Goal: Check status: Check status

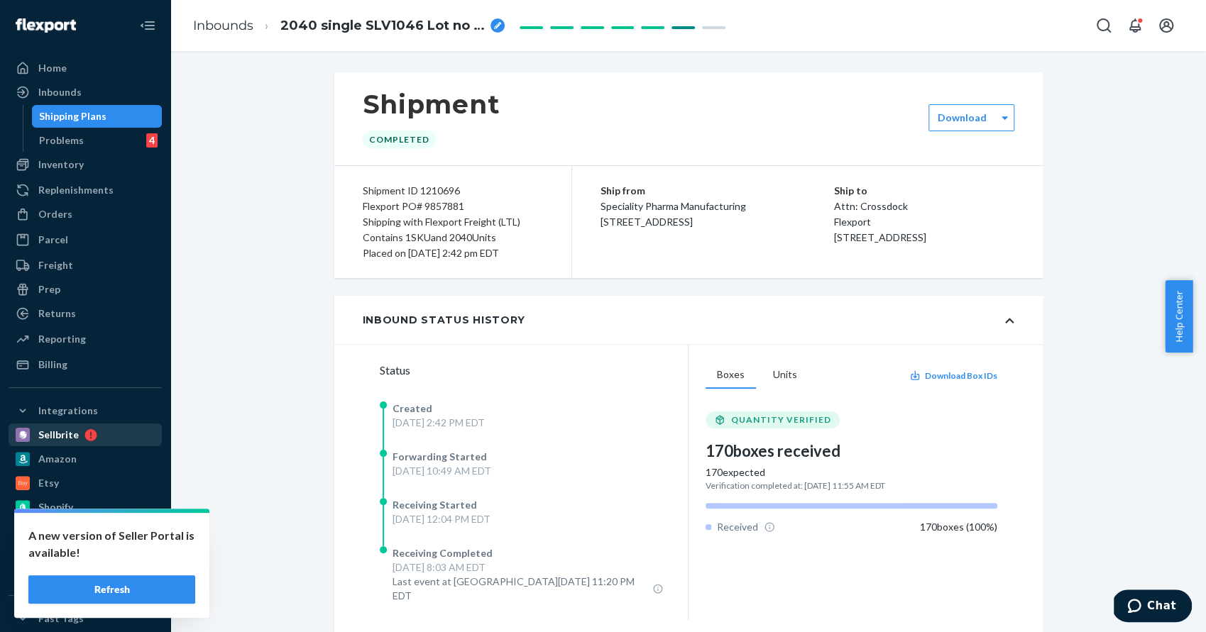
scroll to position [45, 0]
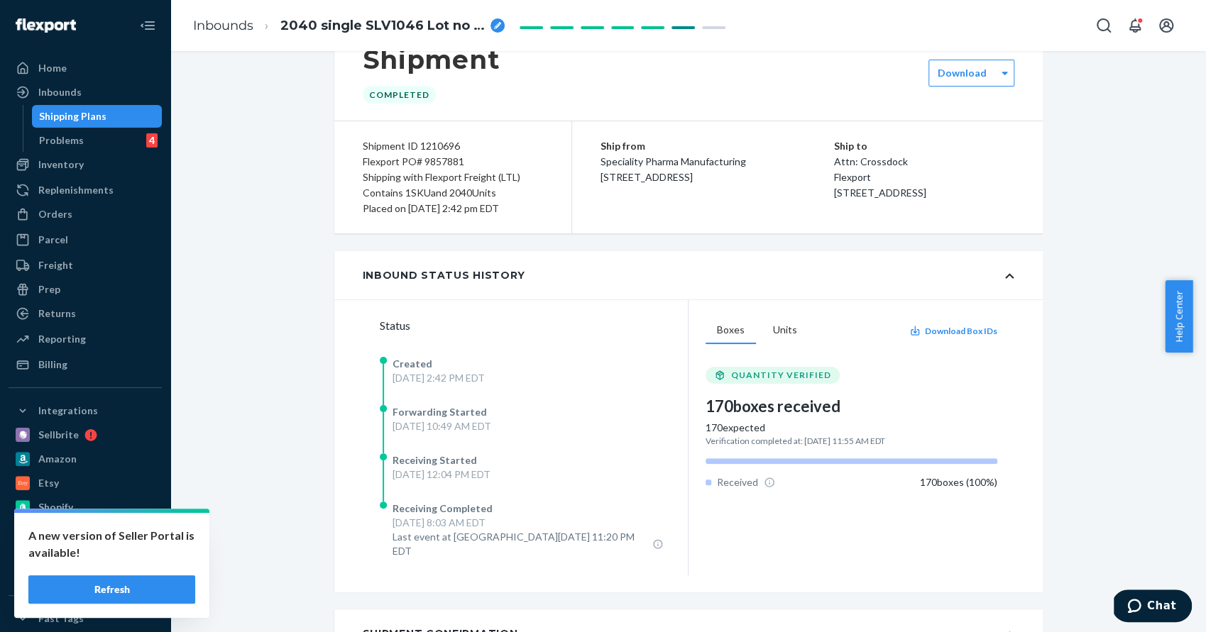
click at [136, 586] on button "Refresh" at bounding box center [111, 590] width 167 height 28
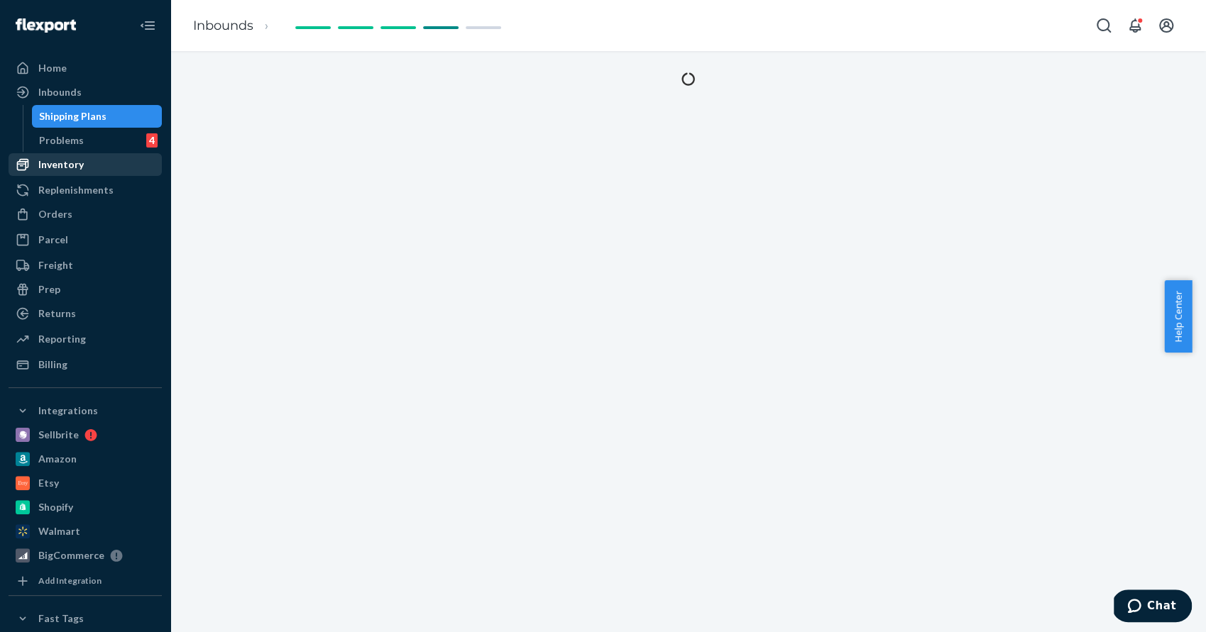
click at [72, 164] on div "Inventory" at bounding box center [60, 165] width 45 height 14
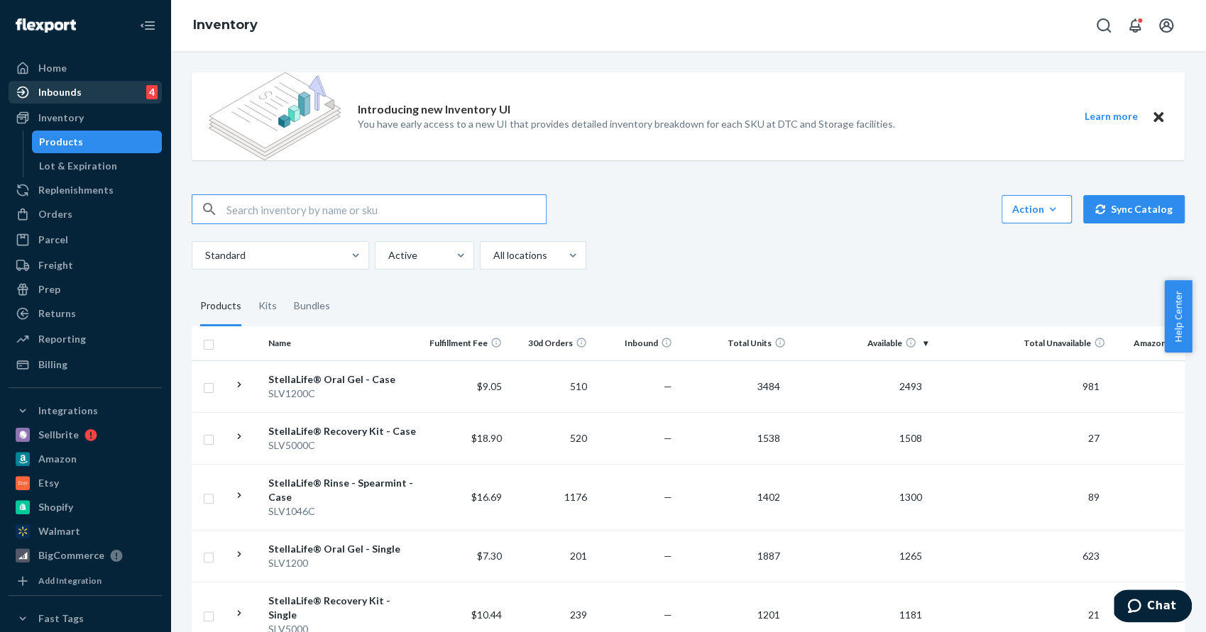
click at [77, 96] on div "Inbounds" at bounding box center [59, 92] width 43 height 14
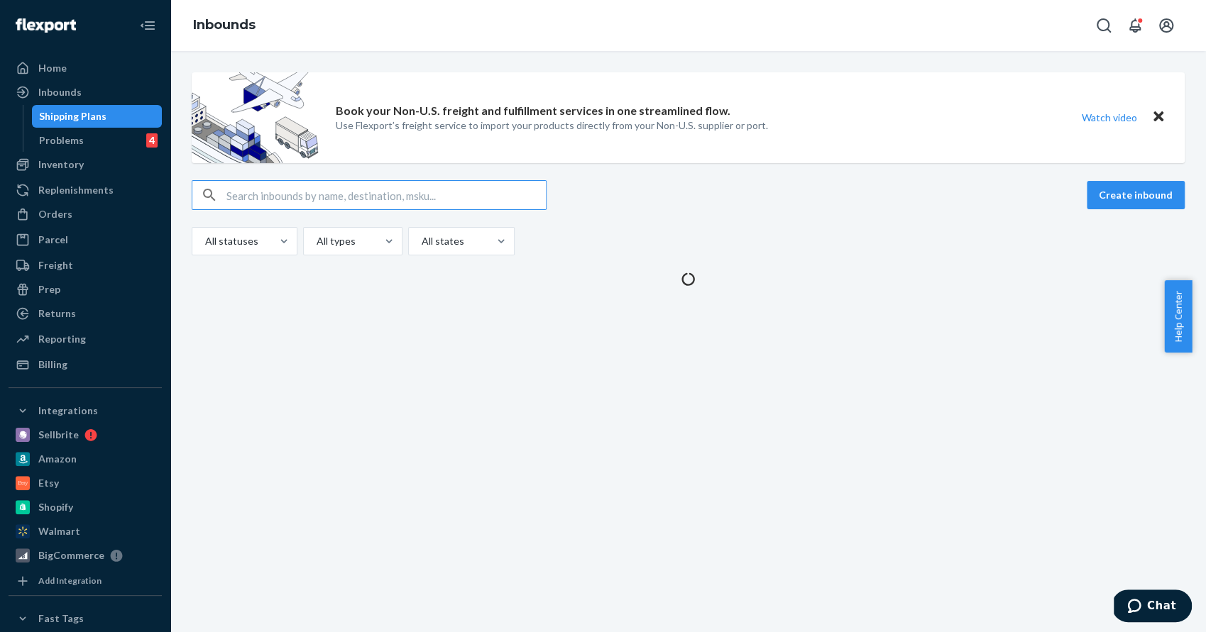
type input "20080"
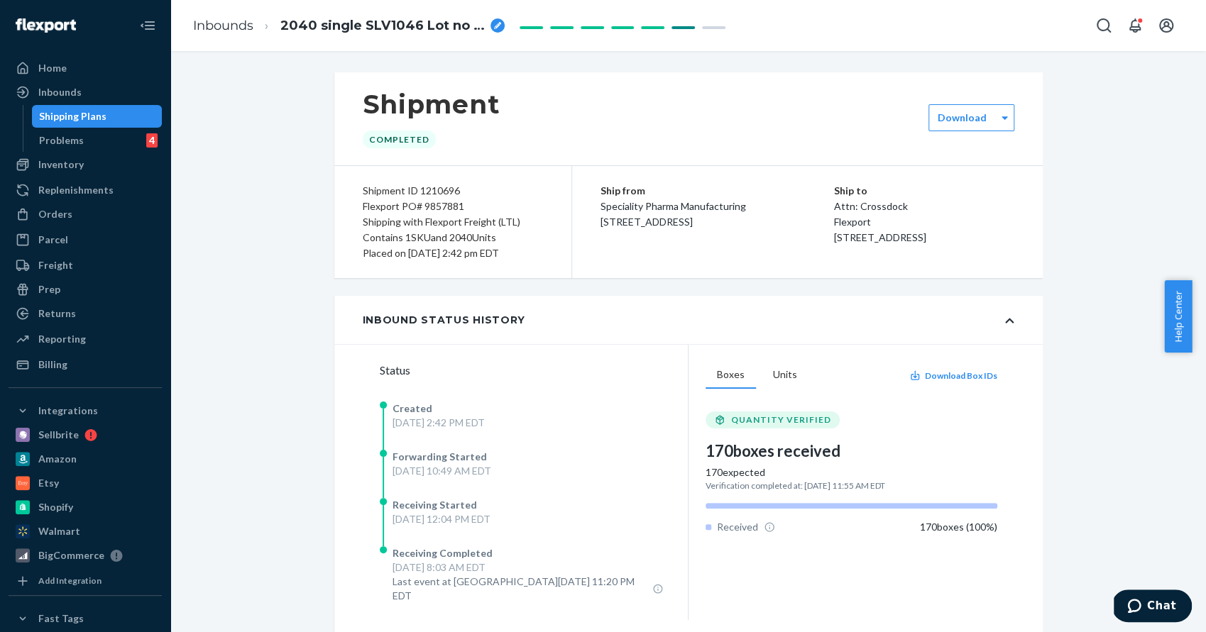
click at [106, 118] on div "Shipping Plans" at bounding box center [97, 116] width 128 height 20
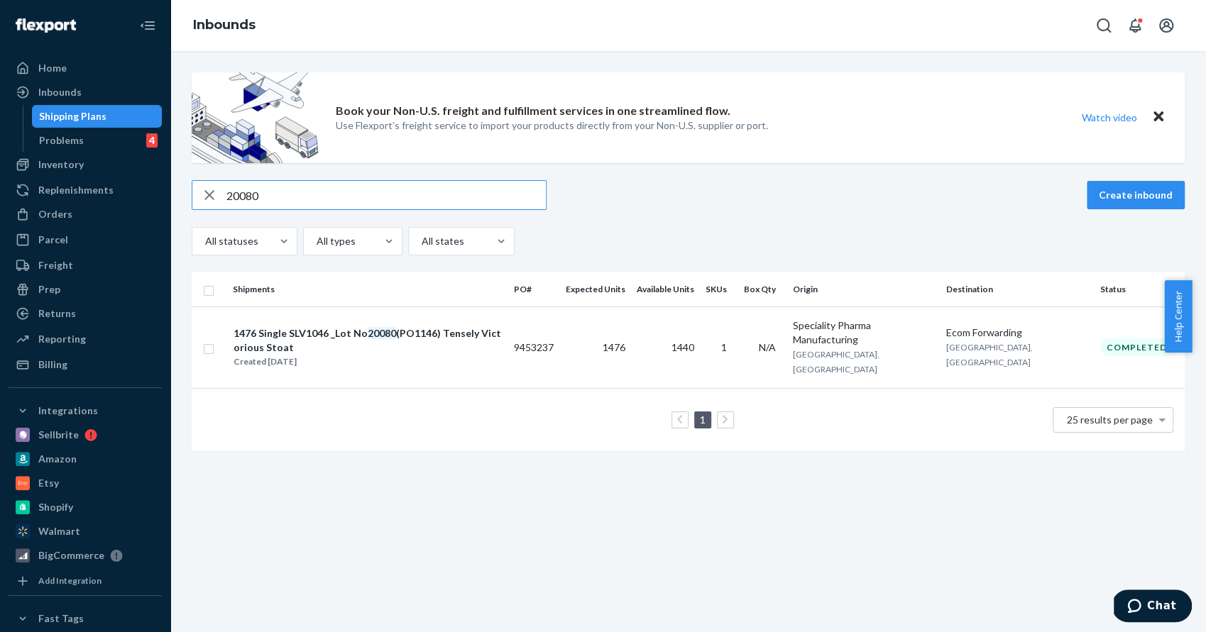
type input "20080"
